Goal: Task Accomplishment & Management: Manage account settings

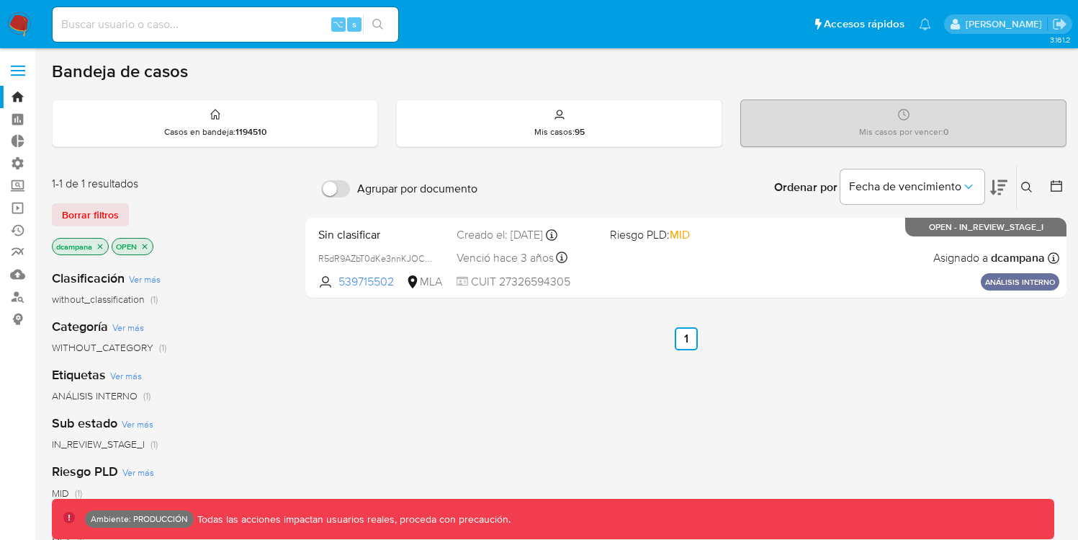
click at [20, 66] on span at bounding box center [18, 66] width 14 height 2
click at [0, 0] on input "checkbox" at bounding box center [0, 0] width 0 height 0
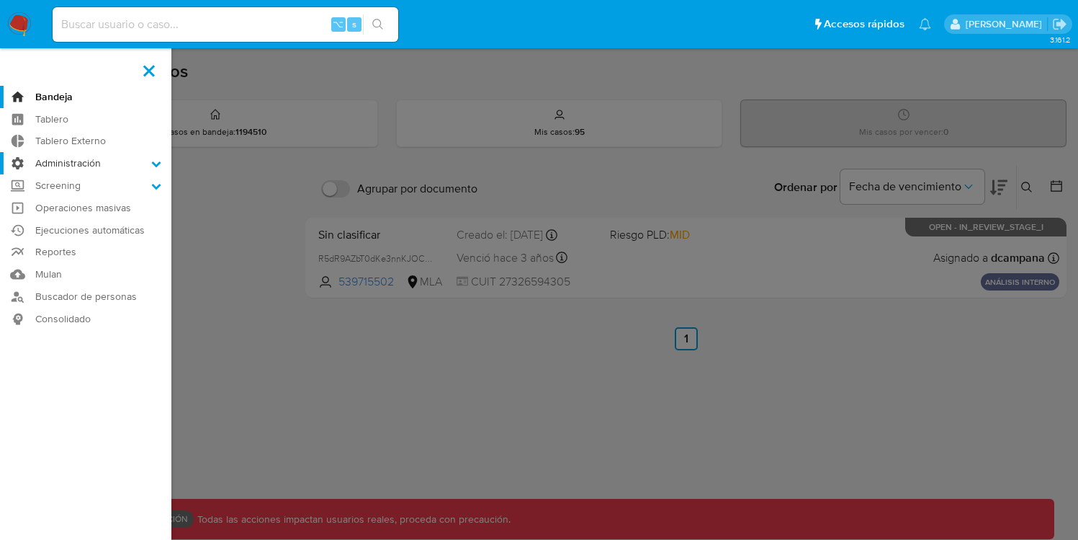
click at [76, 169] on label "Administración" at bounding box center [85, 163] width 171 height 22
click at [0, 0] on input "Administración" at bounding box center [0, 0] width 0 height 0
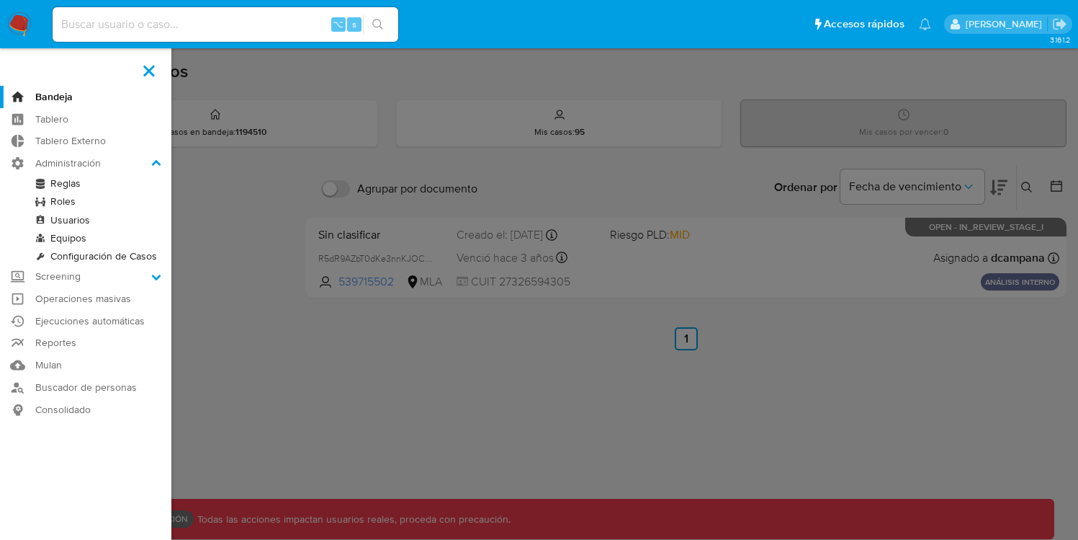
click at [70, 201] on link "Roles" at bounding box center [85, 201] width 171 height 18
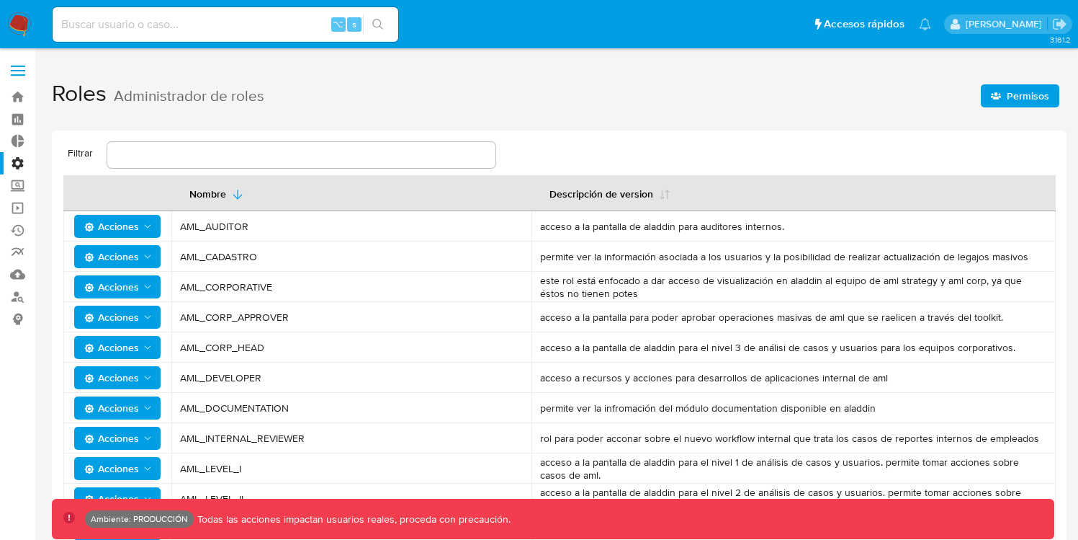
click at [1040, 97] on span "Permisos" at bounding box center [1028, 95] width 43 height 23
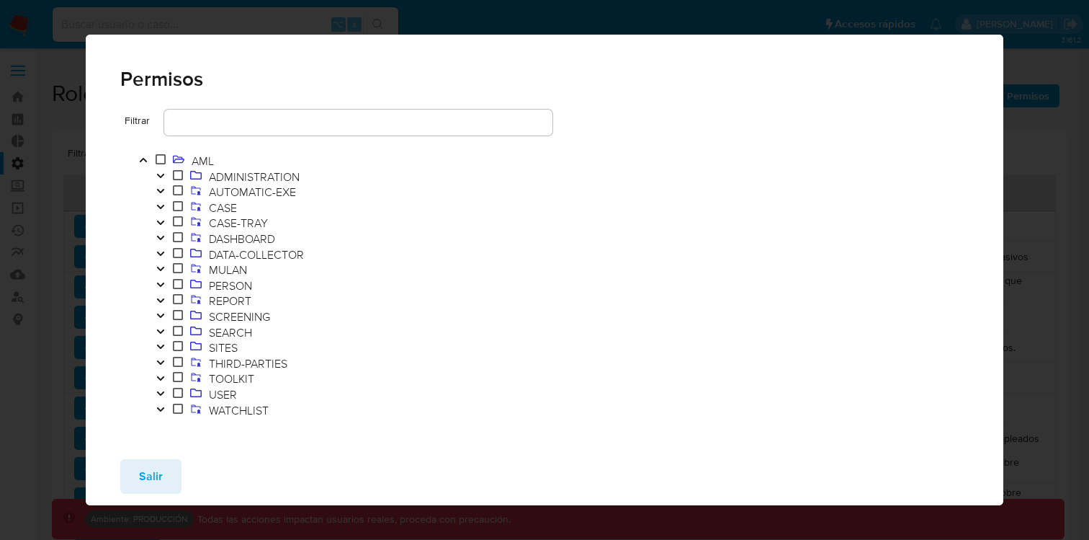
click at [164, 315] on icon "Toggle" at bounding box center [161, 315] width 10 height 9
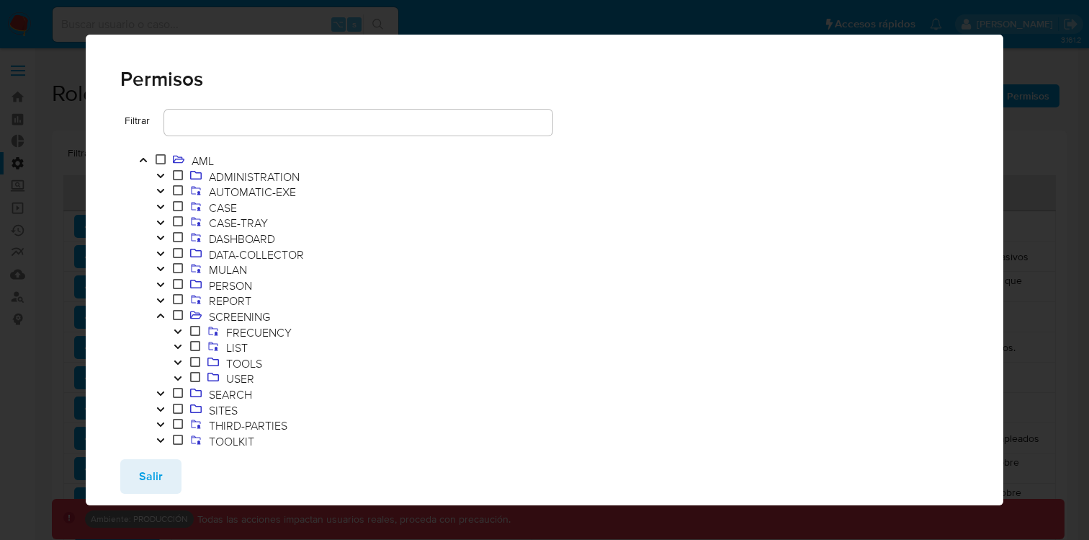
click at [183, 357] on button "Toggle" at bounding box center [177, 364] width 17 height 16
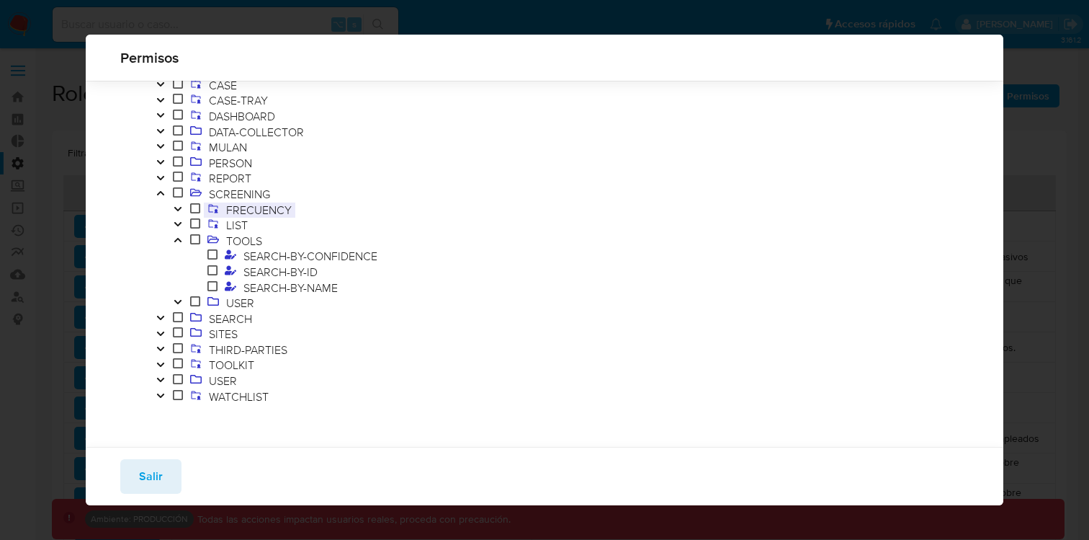
scroll to position [95, 0]
click at [272, 290] on span "SEARCH-BY-NAME" at bounding box center [291, 286] width 102 height 16
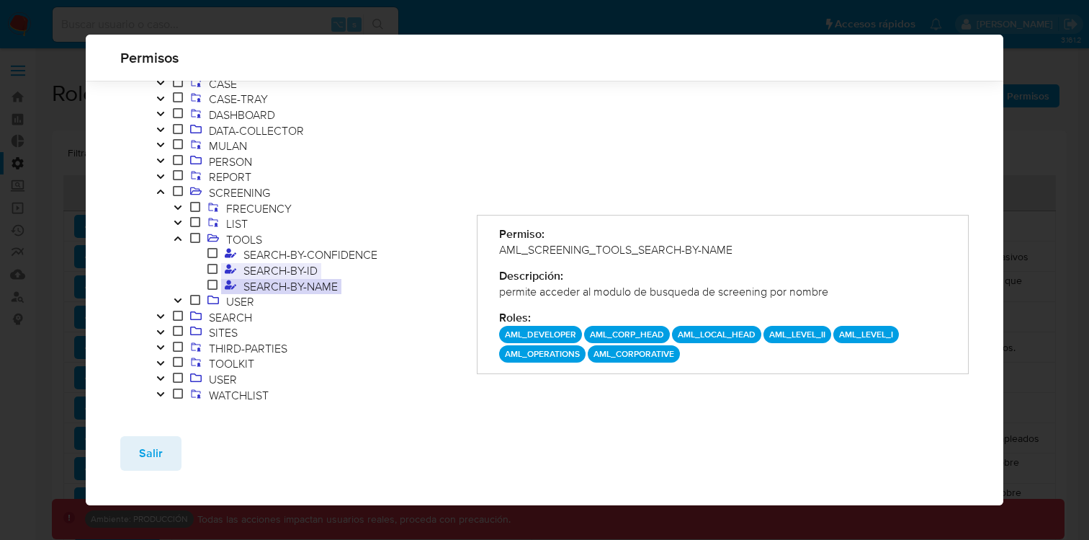
click at [301, 274] on span "SEARCH-BY-ID" at bounding box center [280, 270] width 81 height 16
